Goal: Information Seeking & Learning: Understand process/instructions

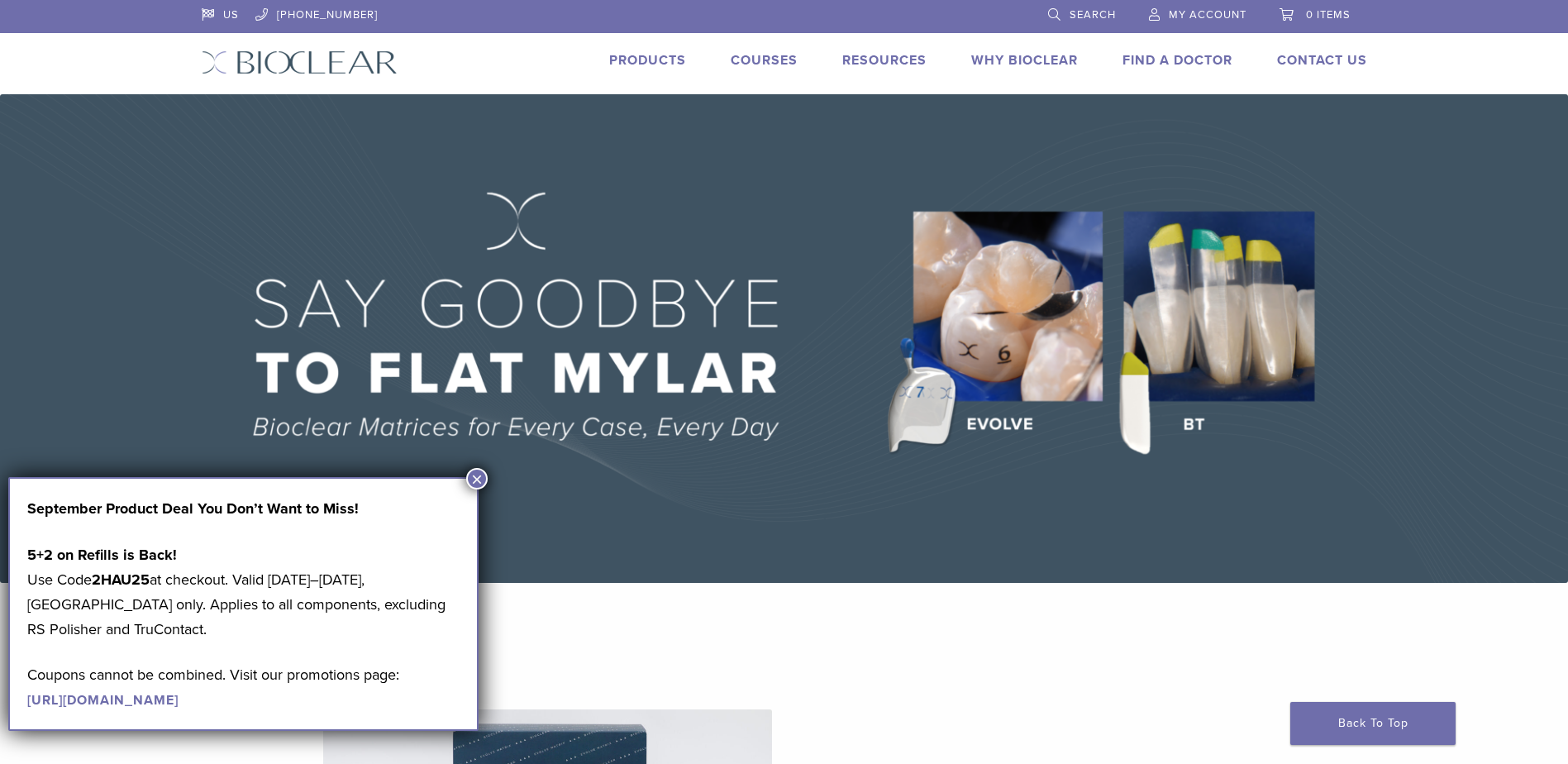
click at [470, 475] on button "×" at bounding box center [477, 479] width 22 height 22
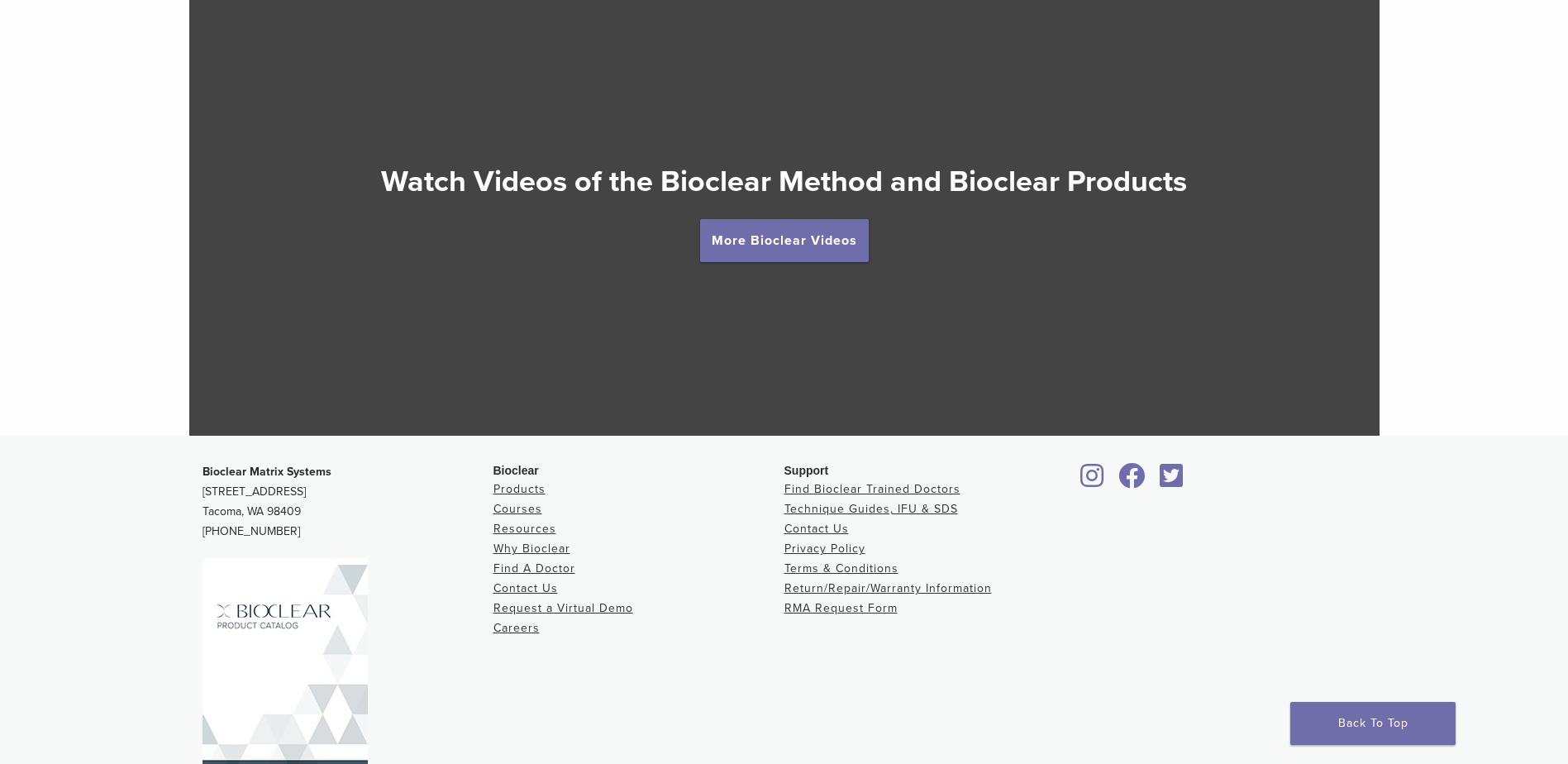
scroll to position [3109, 0]
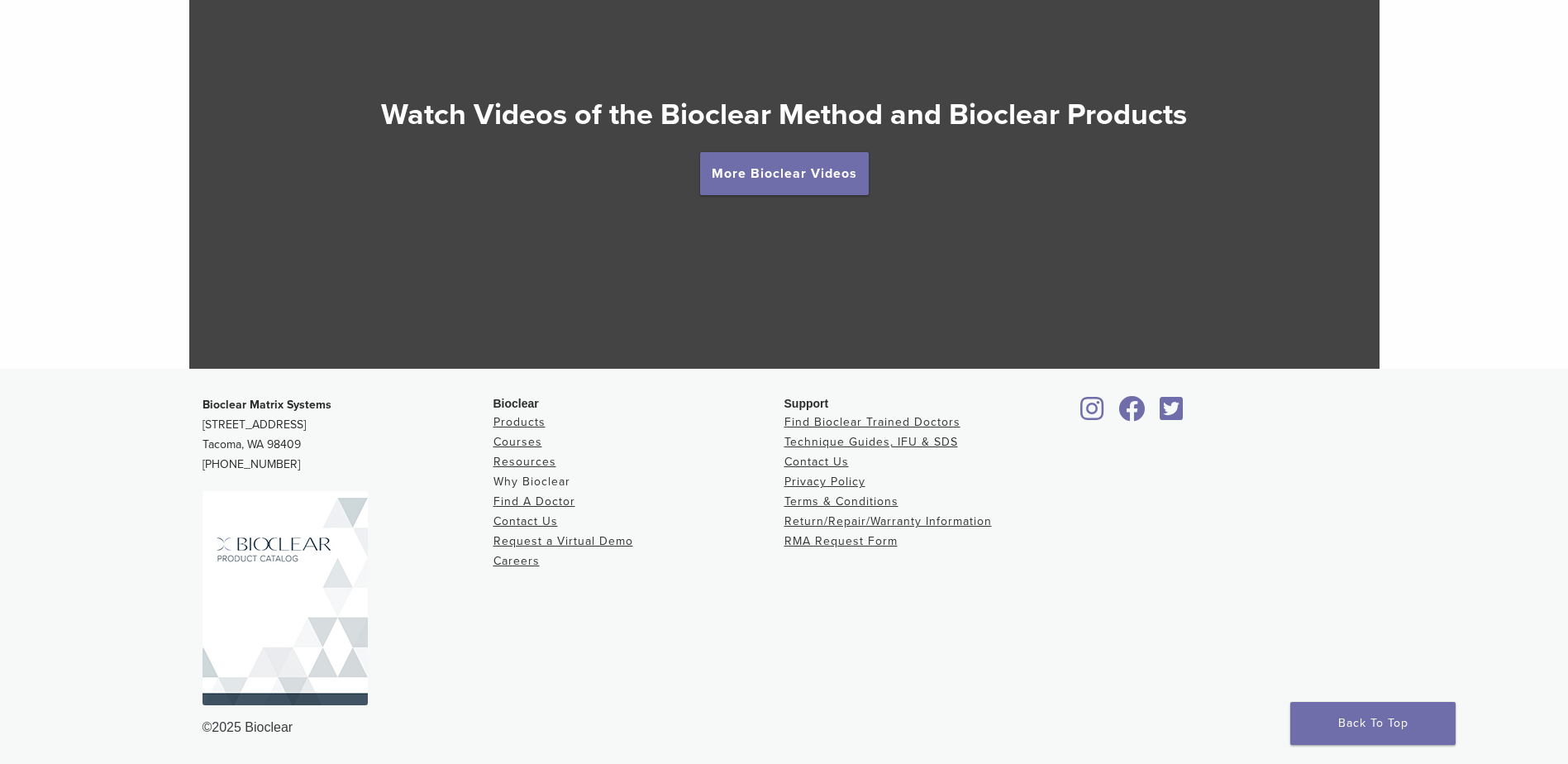
click at [533, 477] on link "Why Bioclear" at bounding box center [532, 481] width 77 height 14
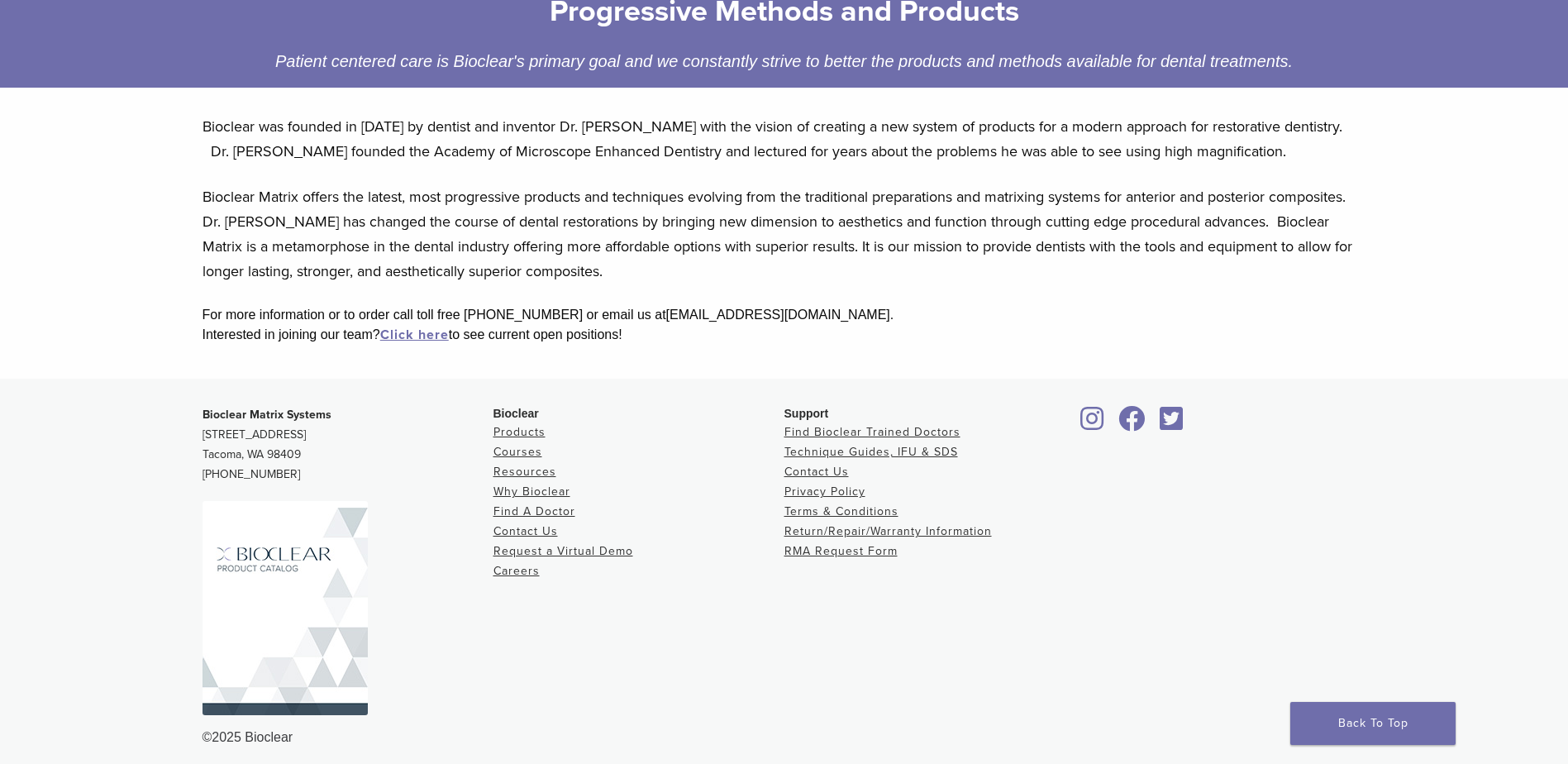
scroll to position [287, 0]
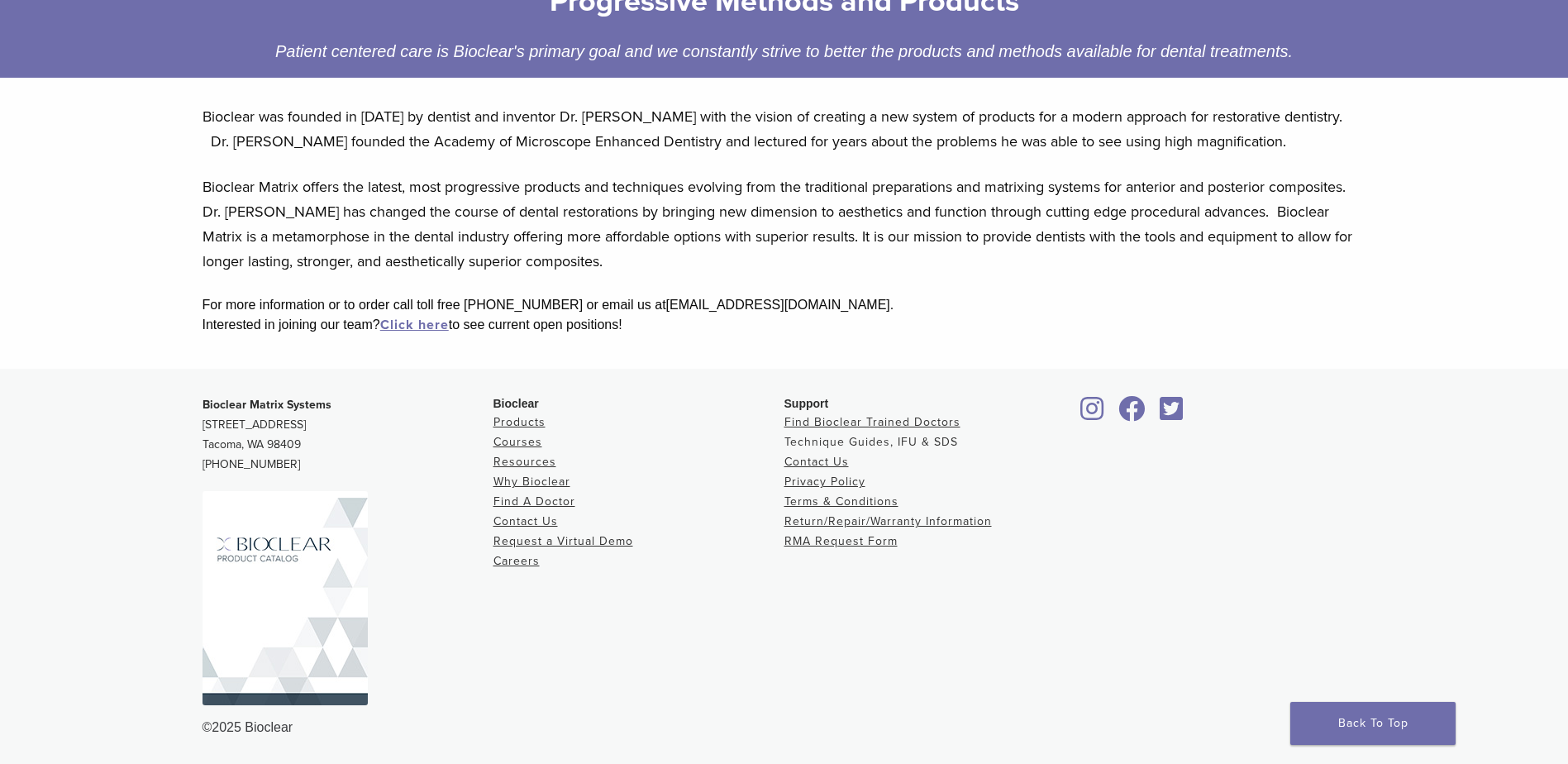
click at [882, 440] on link "Technique Guides, IFU & SDS" at bounding box center [872, 442] width 173 height 14
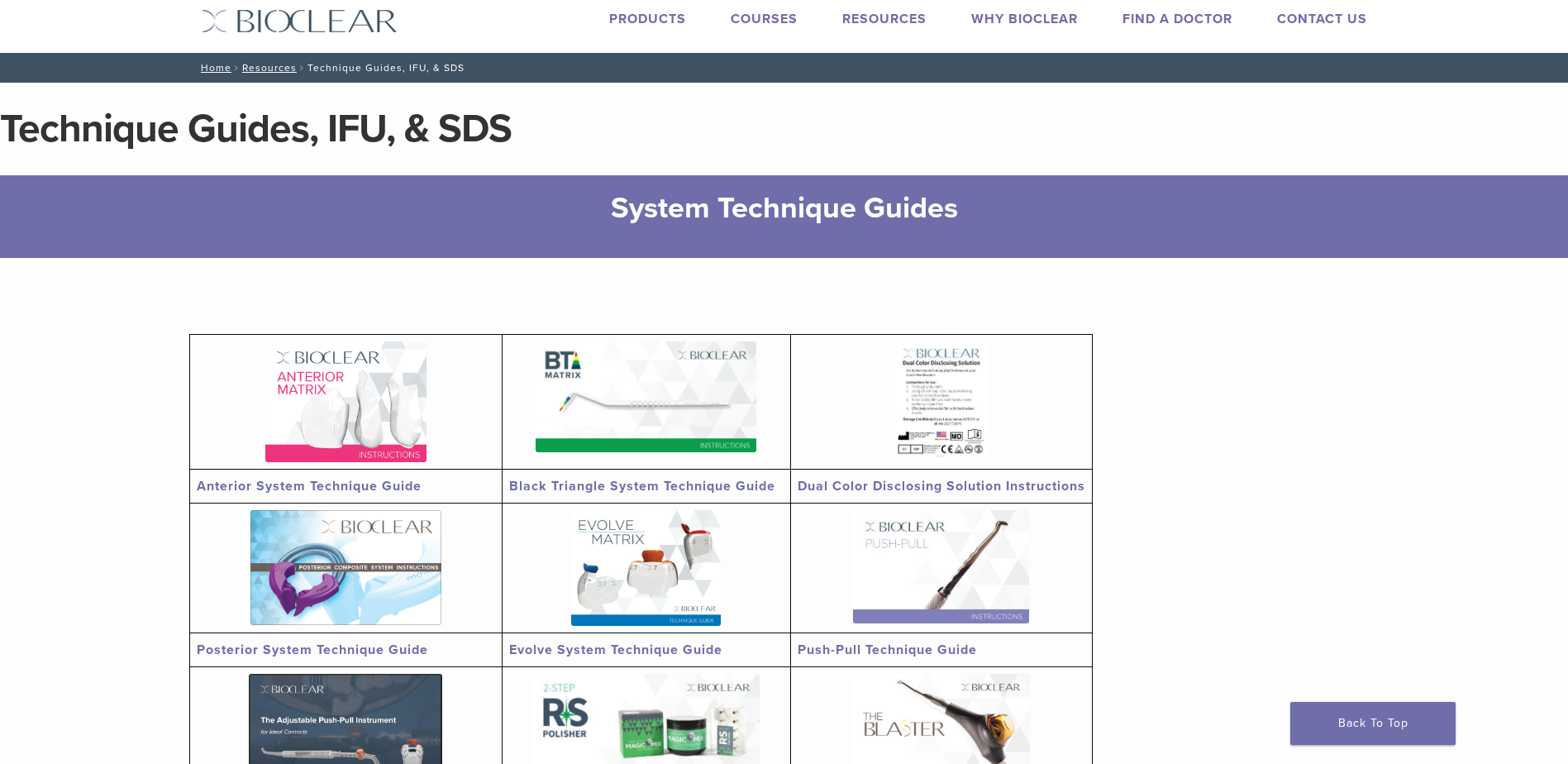
scroll to position [83, 0]
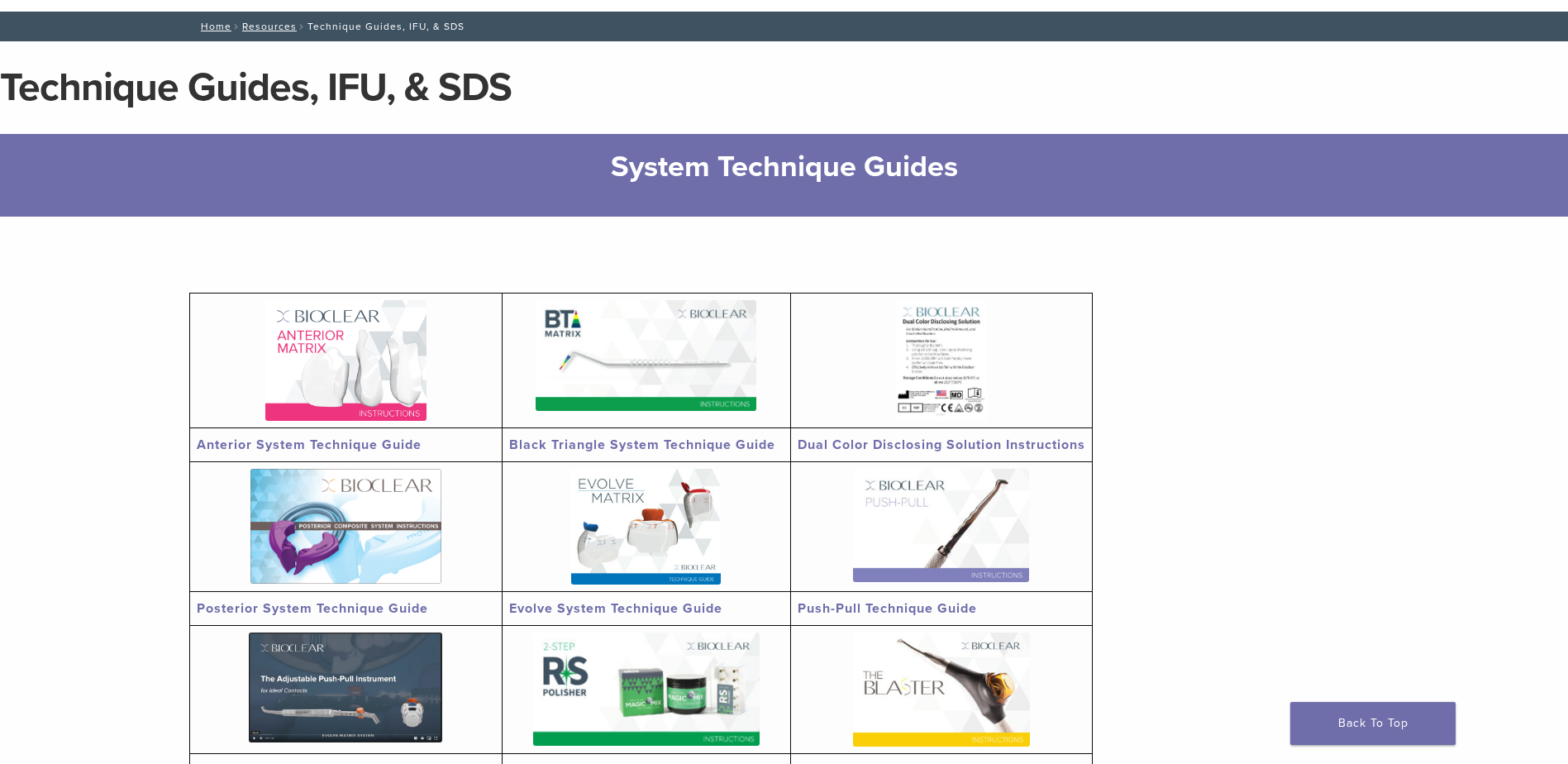
click at [596, 376] on img at bounding box center [646, 355] width 220 height 111
